Goal: Find specific page/section: Find specific page/section

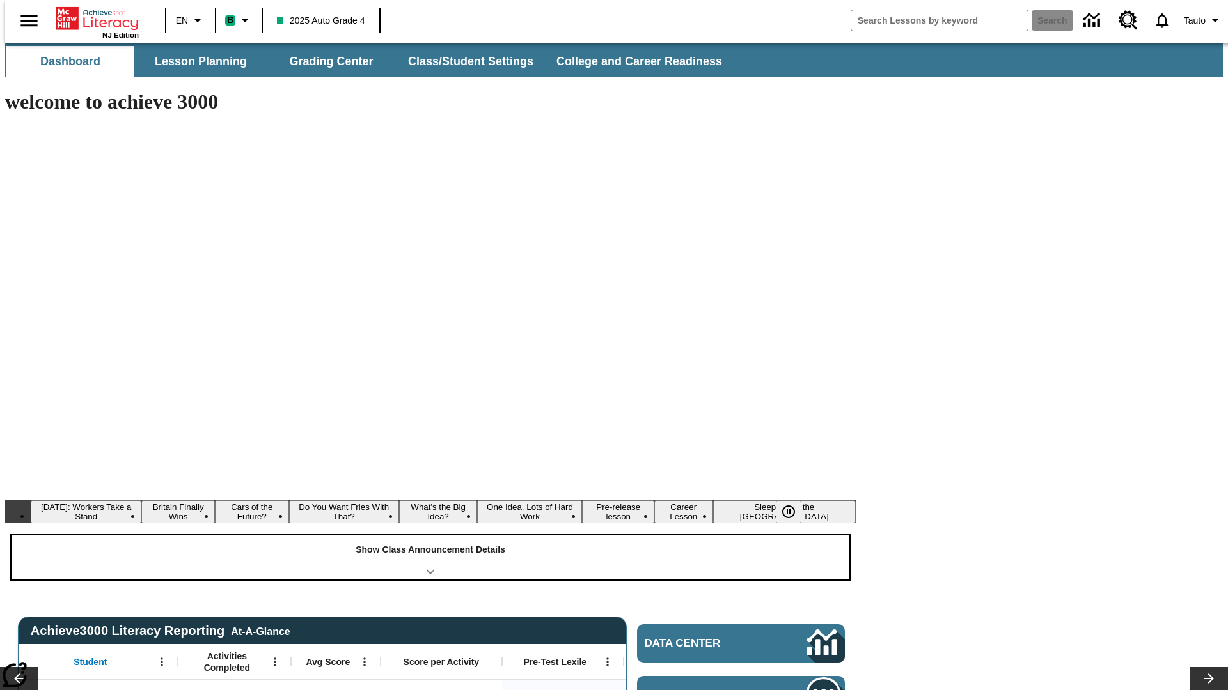
click at [430, 536] on div "Show Class Announcement Details" at bounding box center [431, 558] width 838 height 44
